Goal: Information Seeking & Learning: Understand process/instructions

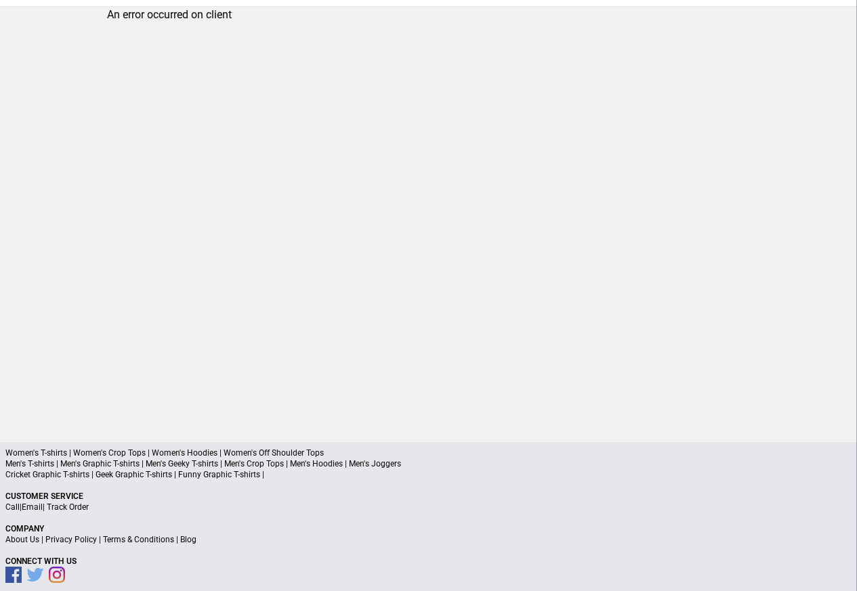
scroll to position [64, 0]
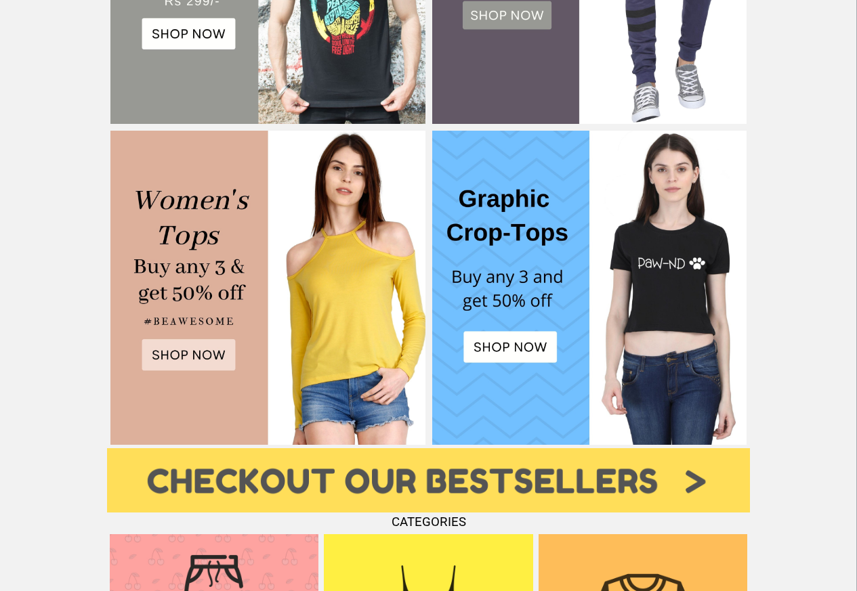
scroll to position [569, 0]
